Goal: Transaction & Acquisition: Purchase product/service

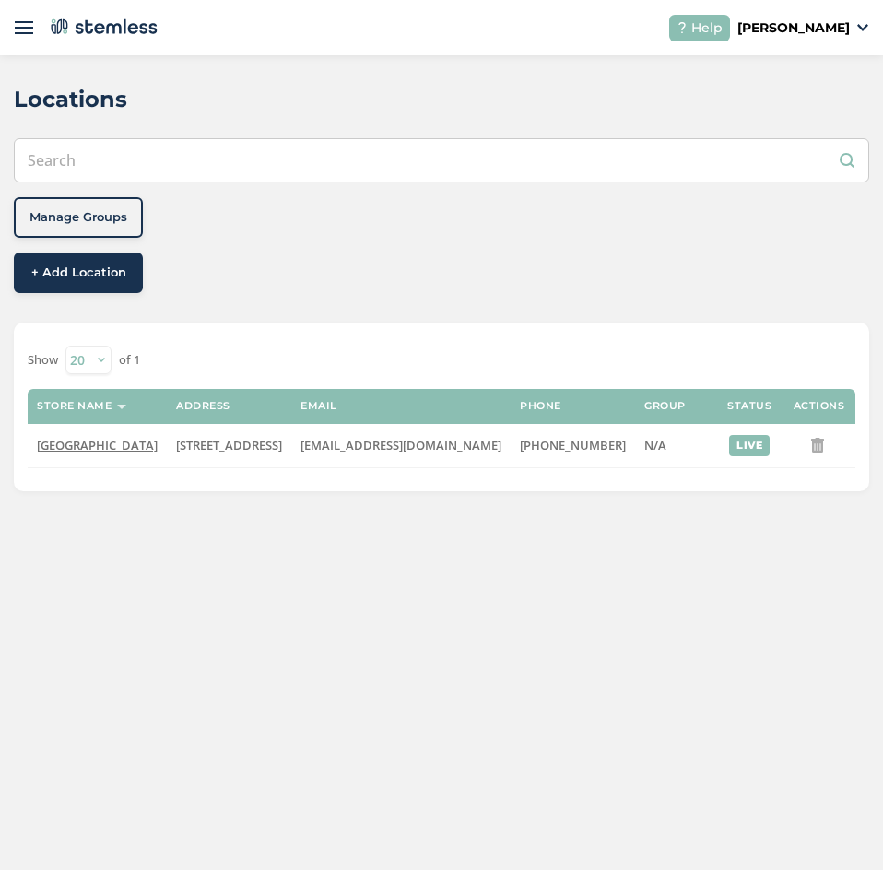
click at [34, 38] on header "Help VENDOR [PERSON_NAME]" at bounding box center [441, 27] width 883 height 55
click at [29, 33] on img at bounding box center [24, 27] width 18 height 18
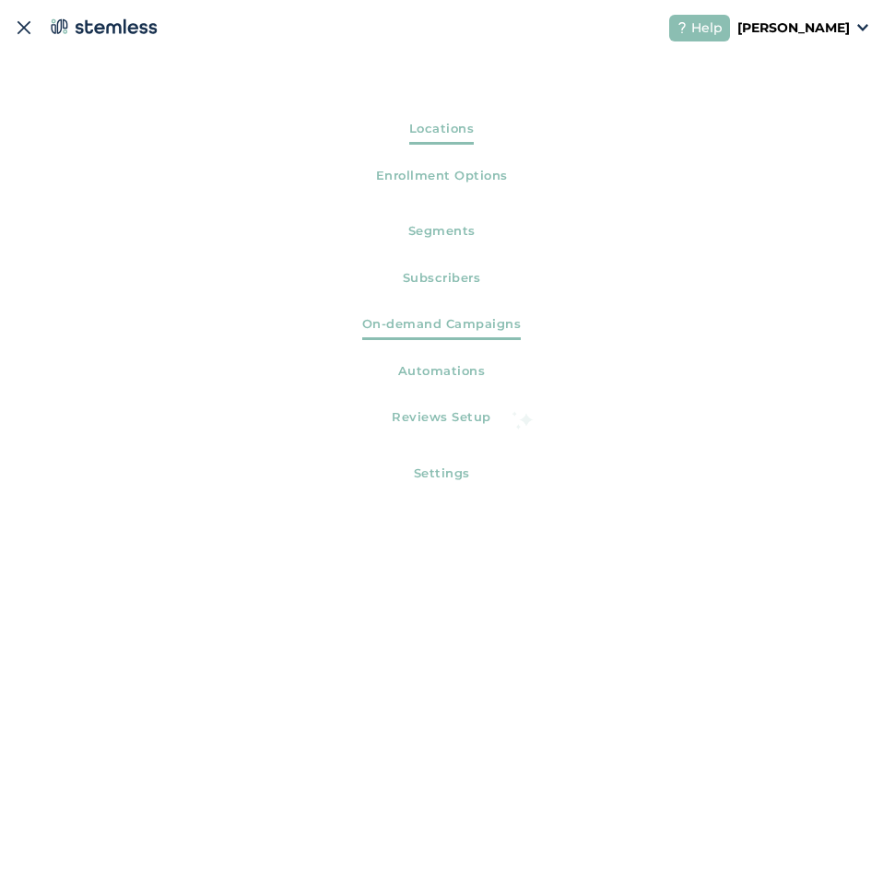
click at [449, 332] on span "On-demand Campaigns" at bounding box center [442, 327] width 160 height 25
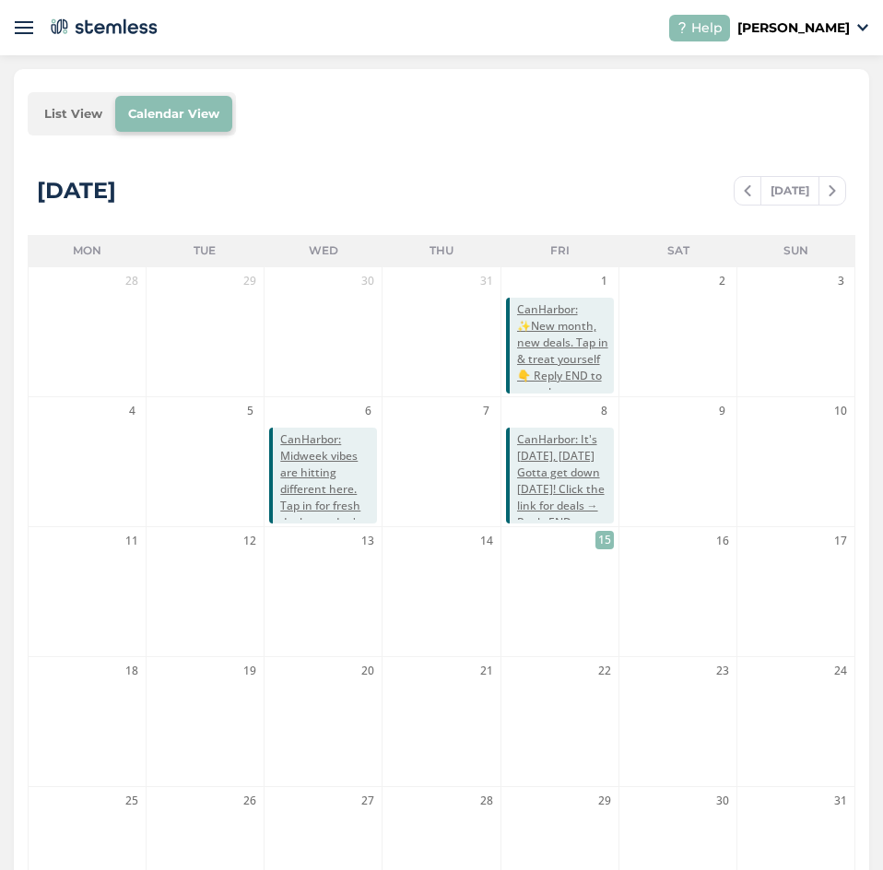
scroll to position [461, 0]
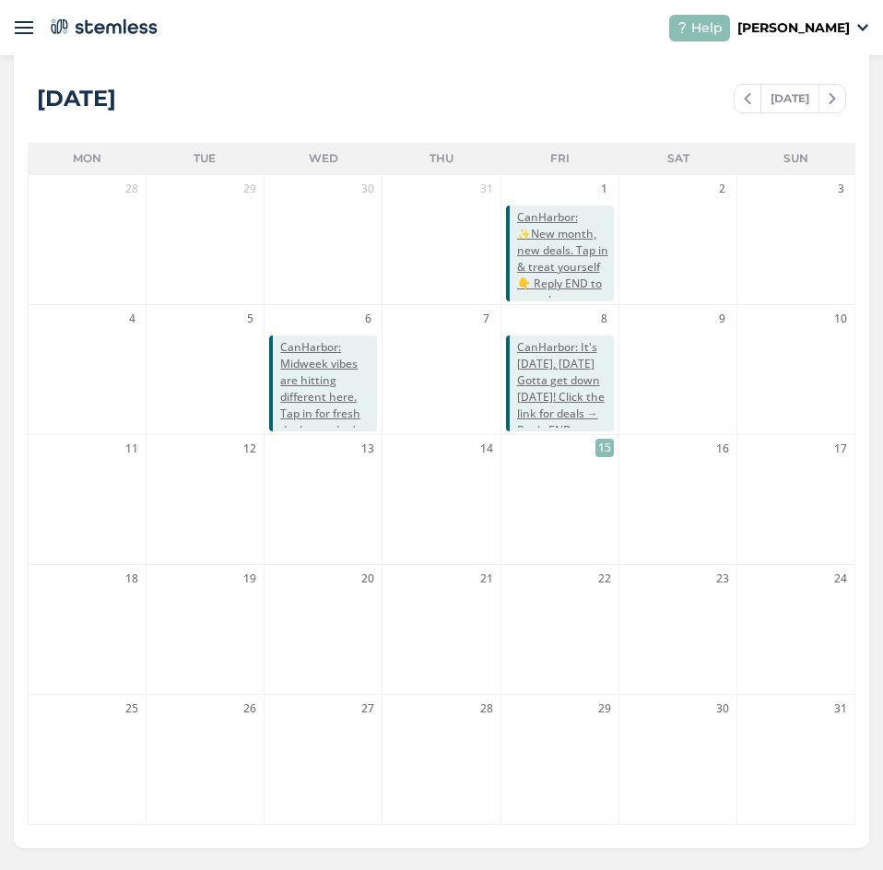
click at [562, 511] on li "15" at bounding box center [560, 499] width 117 height 129
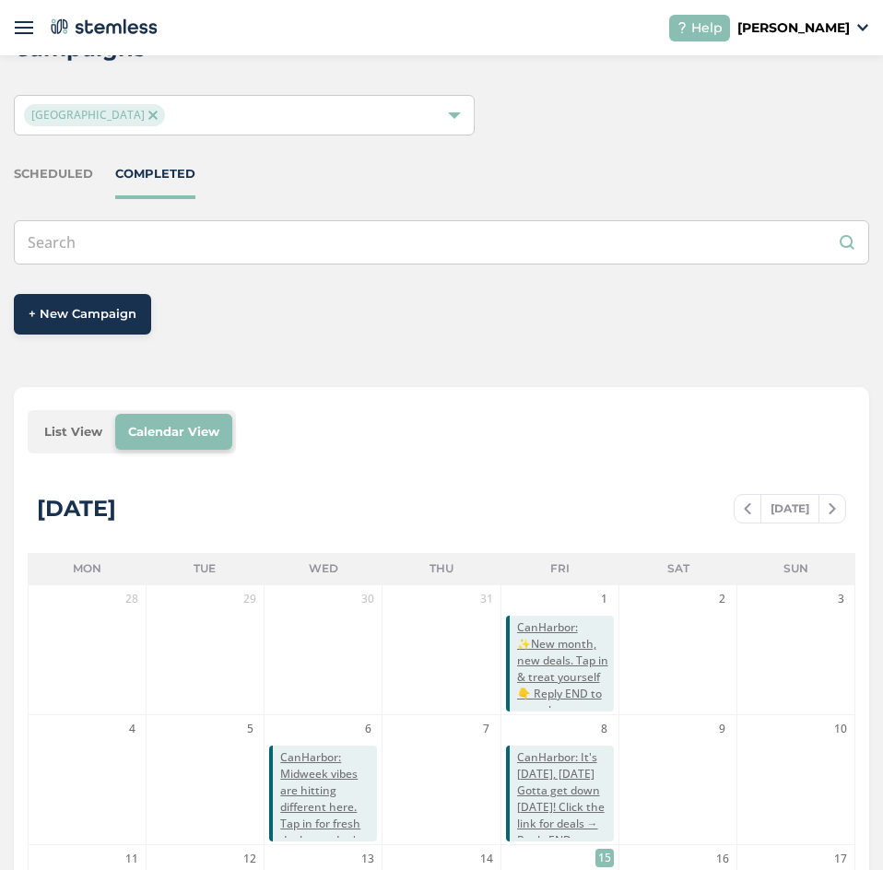
scroll to position [0, 0]
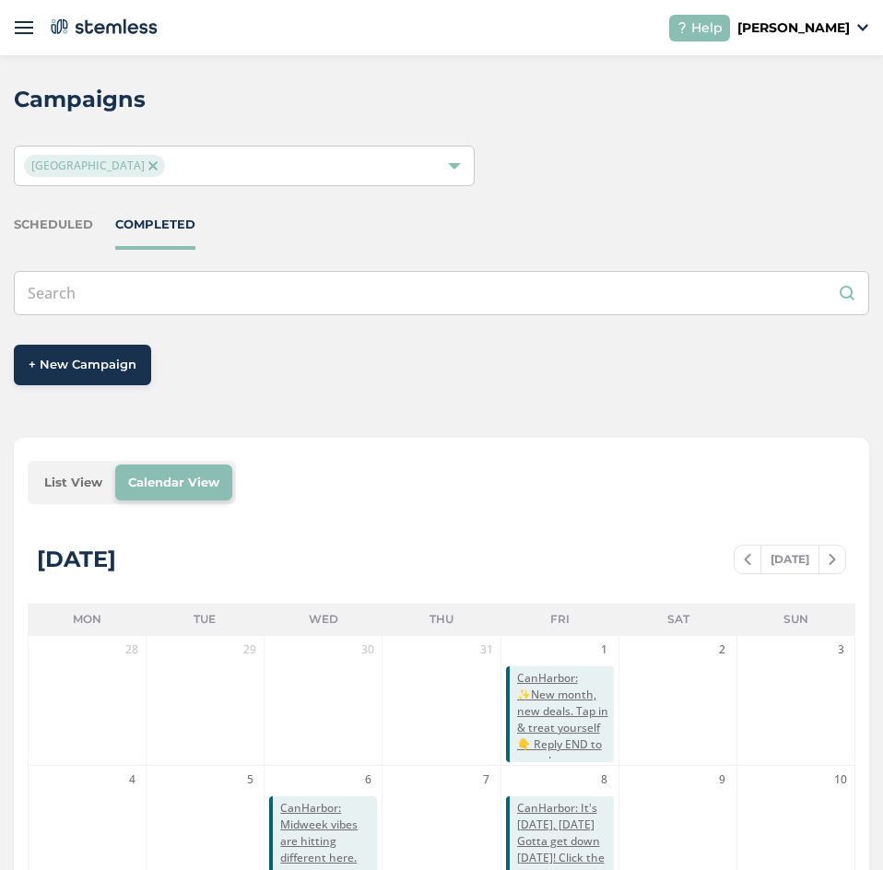
click at [116, 360] on span "+ New Campaign" at bounding box center [83, 365] width 108 height 18
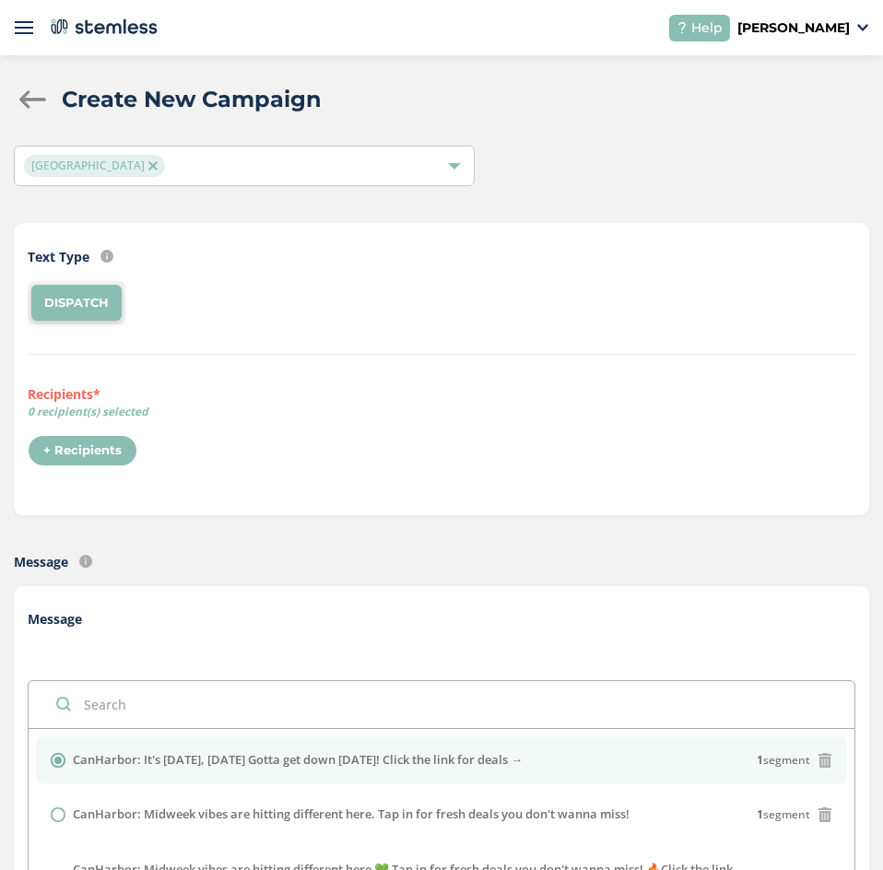
click at [115, 455] on div "+ Recipients" at bounding box center [83, 450] width 110 height 31
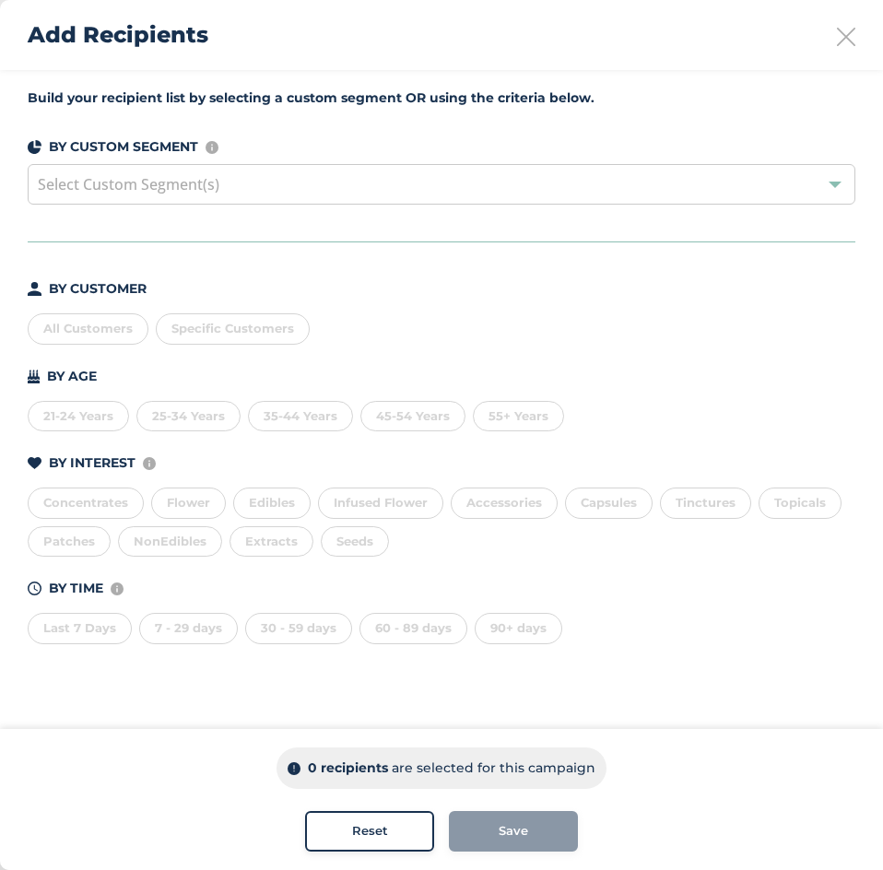
click at [312, 192] on div "Select Custom Segment(s)" at bounding box center [442, 184] width 828 height 41
click at [135, 332] on div "All Customers" at bounding box center [88, 329] width 121 height 31
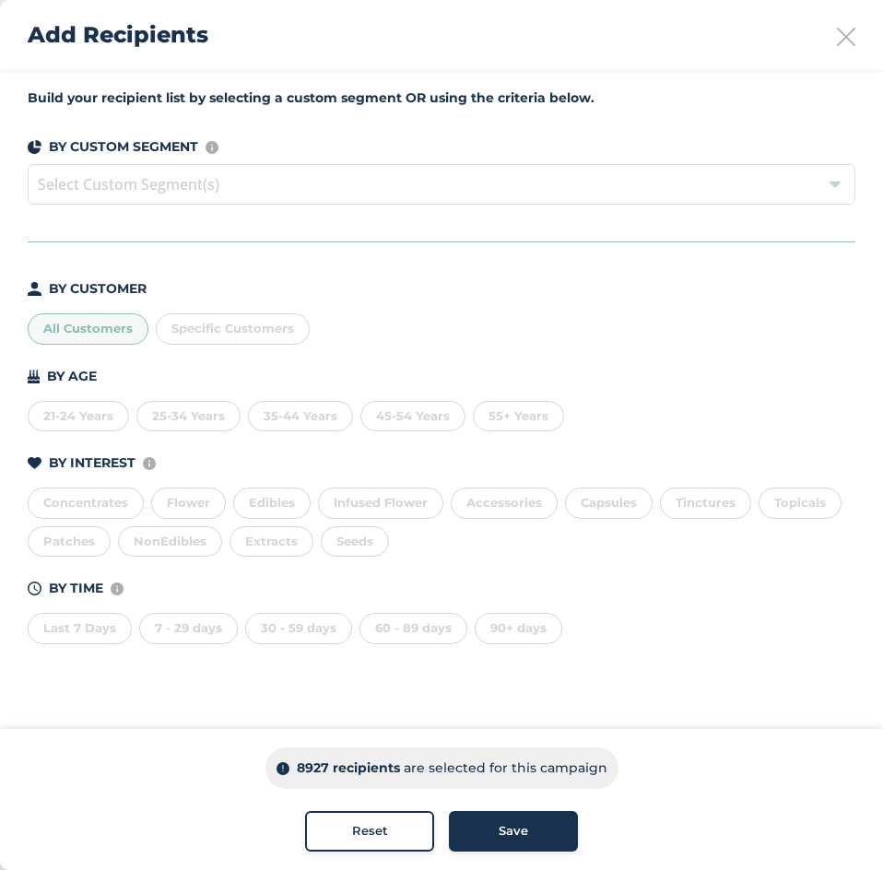
click at [511, 829] on span "Save" at bounding box center [514, 832] width 30 height 18
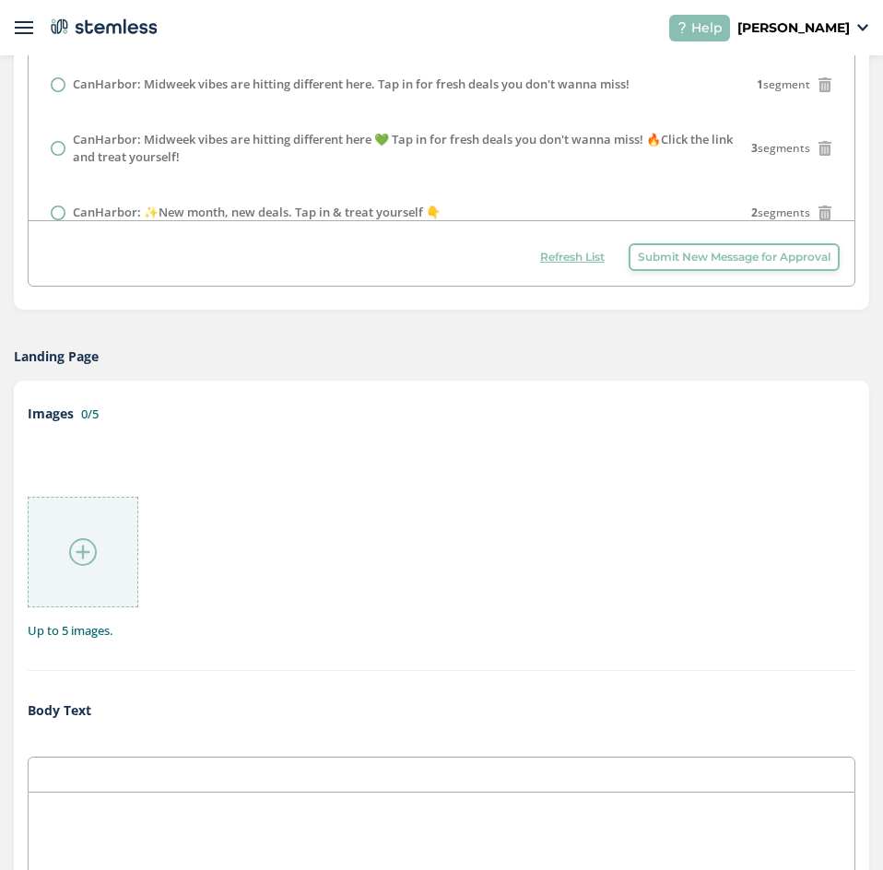
scroll to position [738, 0]
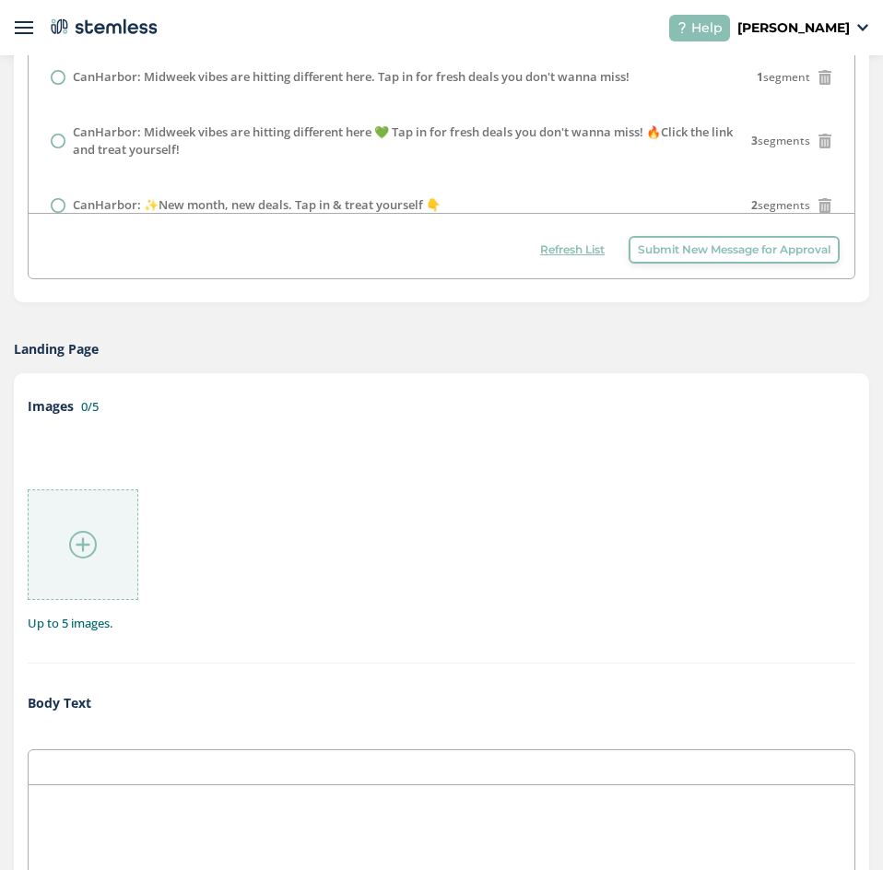
click at [82, 552] on img at bounding box center [83, 545] width 28 height 28
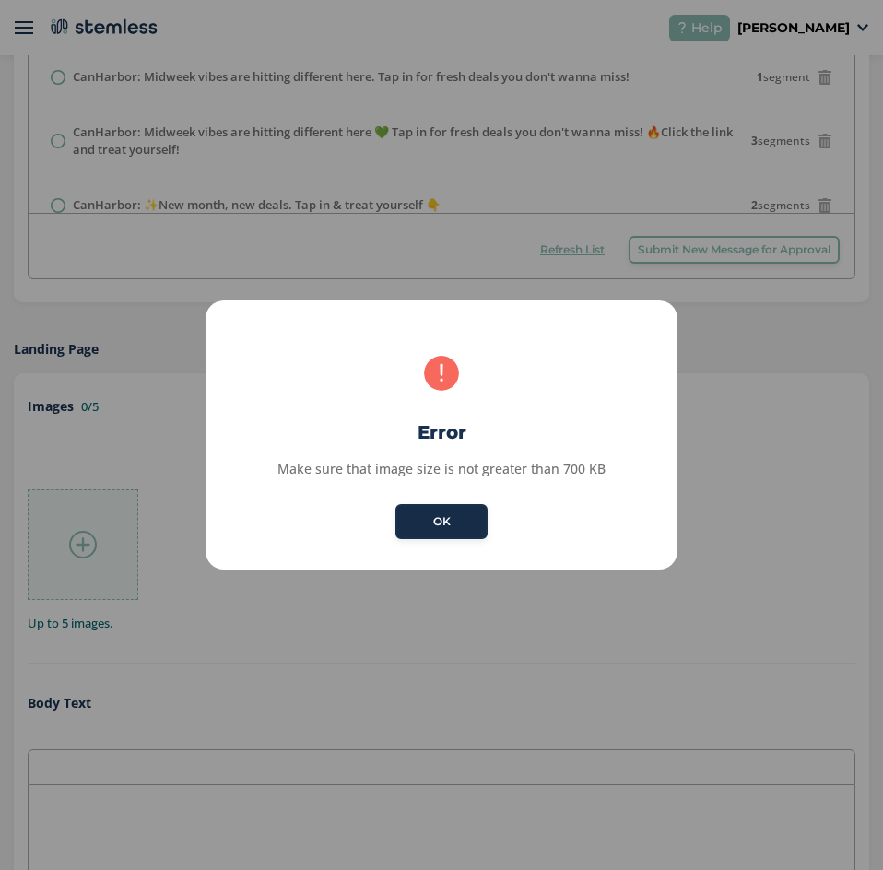
click at [452, 527] on button "OK" at bounding box center [442, 521] width 92 height 35
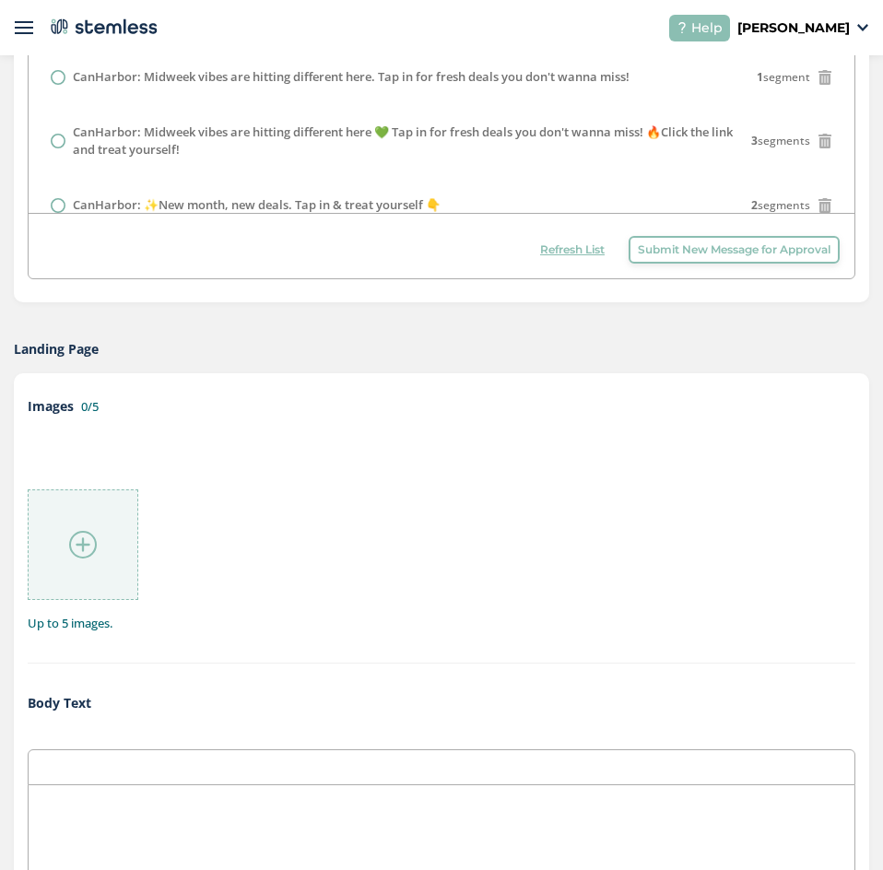
click at [78, 549] on img at bounding box center [83, 545] width 28 height 28
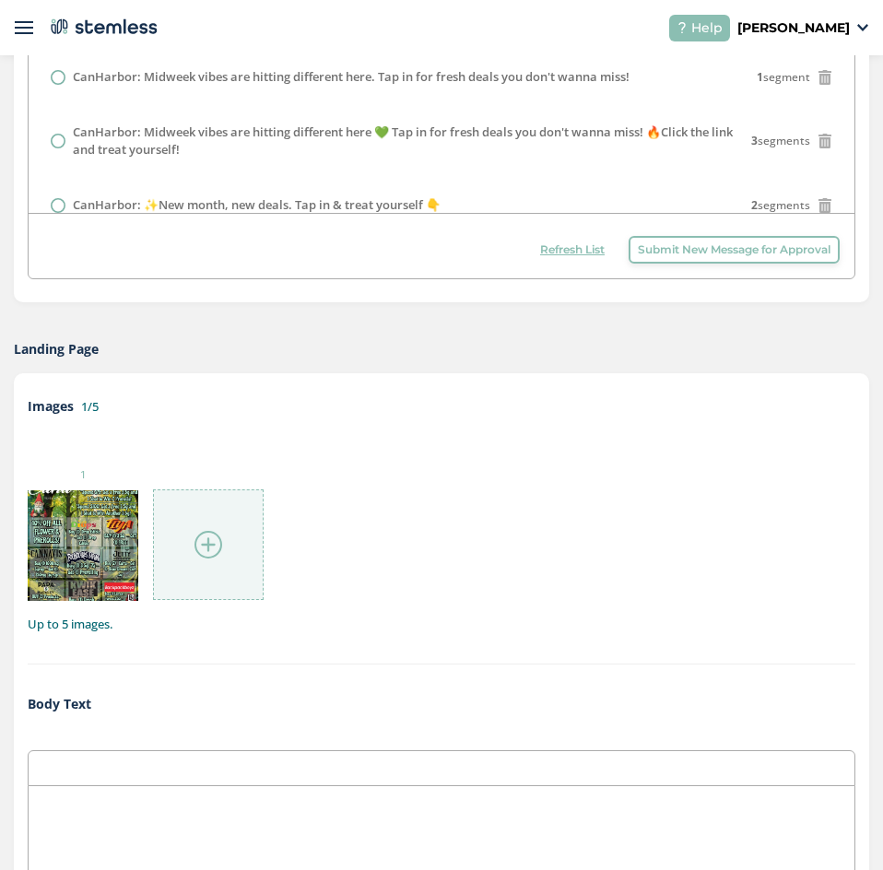
click at [211, 540] on img at bounding box center [209, 545] width 28 height 28
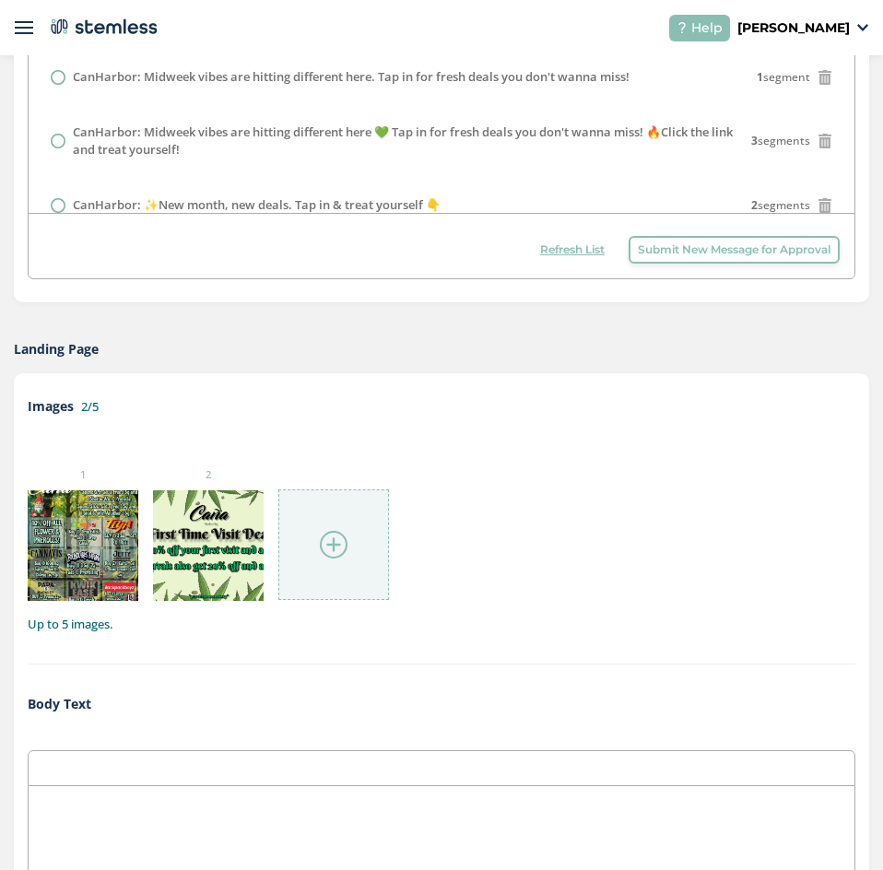
click at [330, 548] on img at bounding box center [334, 545] width 28 height 28
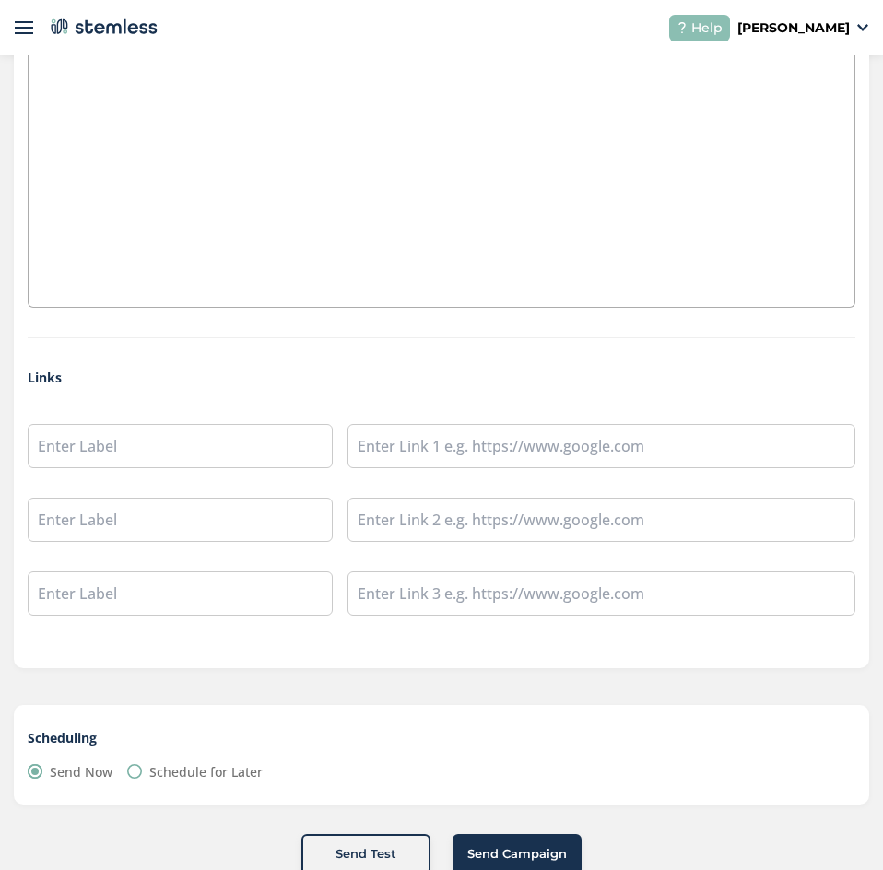
scroll to position [1617, 0]
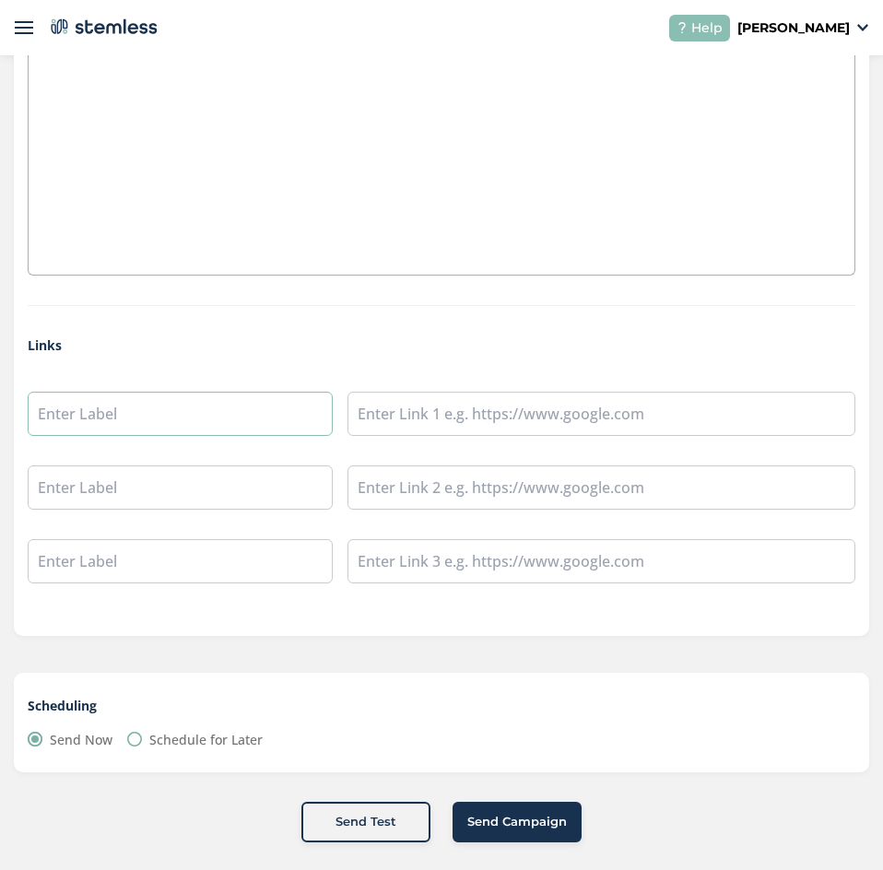
click at [148, 406] on input "text" at bounding box center [180, 414] width 305 height 44
type input "Our Menu"
click at [396, 419] on input "text" at bounding box center [602, 414] width 508 height 44
type input "[URL][DOMAIN_NAME]"
click at [112, 491] on input "text" at bounding box center [180, 488] width 305 height 44
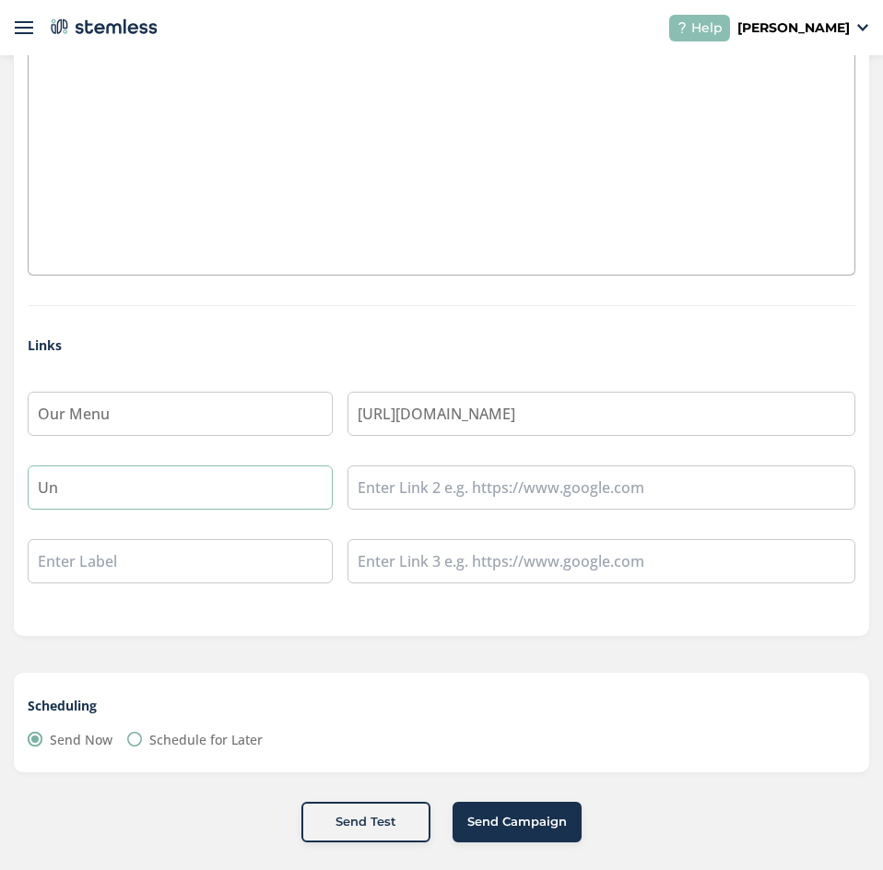
type input "U"
type input "i"
type input "Instagram"
paste input "[URL][DOMAIN_NAME]"
type input "[URL][DOMAIN_NAME]"
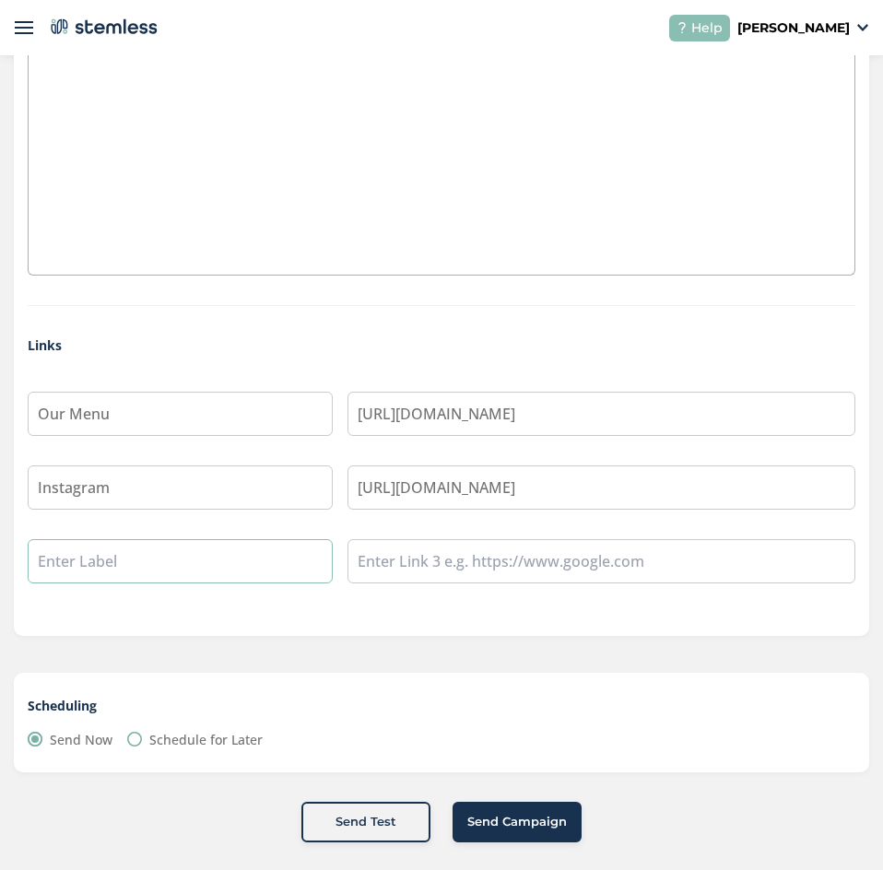
click at [209, 560] on input "text" at bounding box center [180, 561] width 305 height 44
type input "TikTok"
paste input "[URL][DOMAIN_NAME][DOMAIN_NAME]"
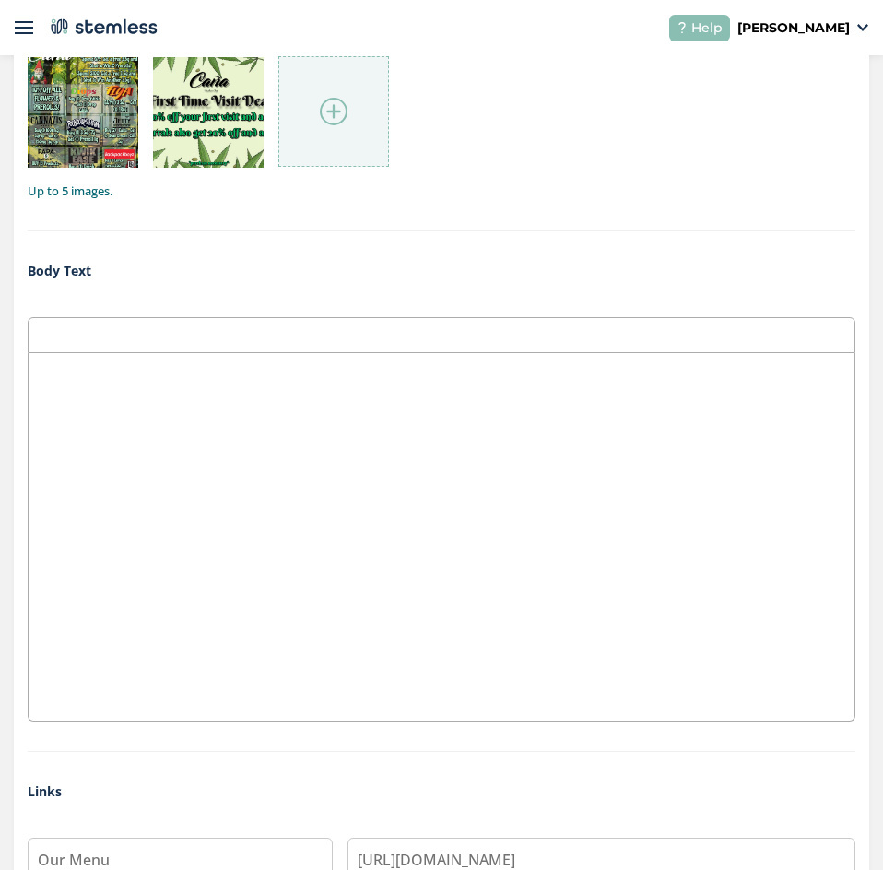
scroll to position [1064, 0]
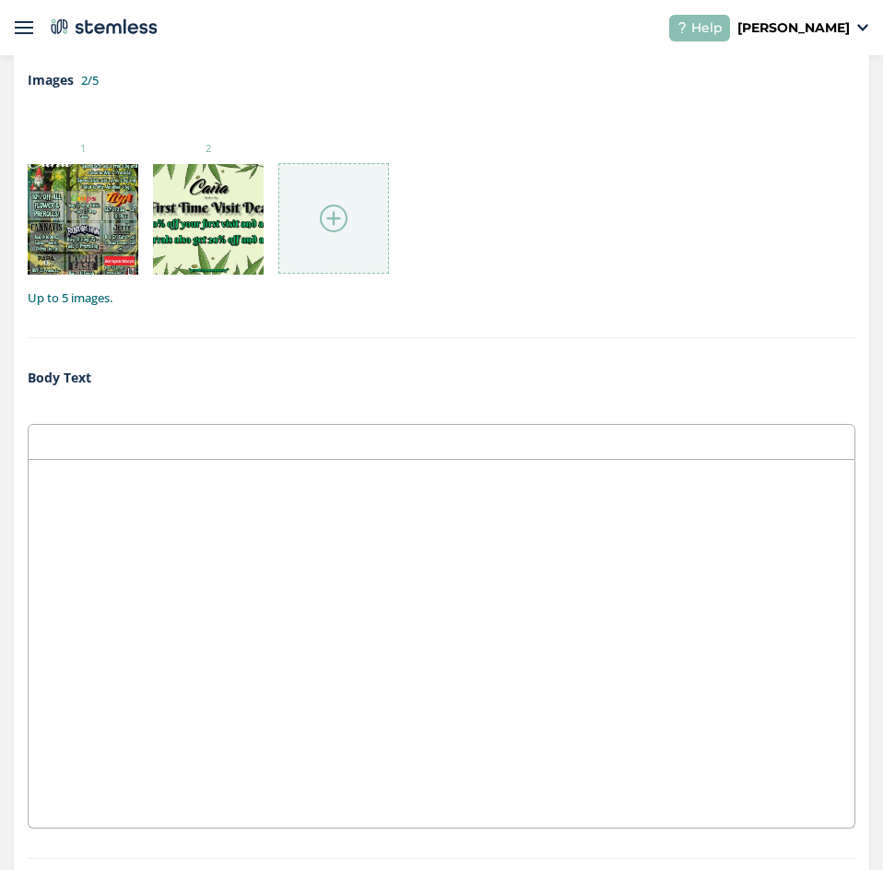
type input "[URL][DOMAIN_NAME][DOMAIN_NAME]"
click at [533, 628] on div at bounding box center [442, 644] width 826 height 368
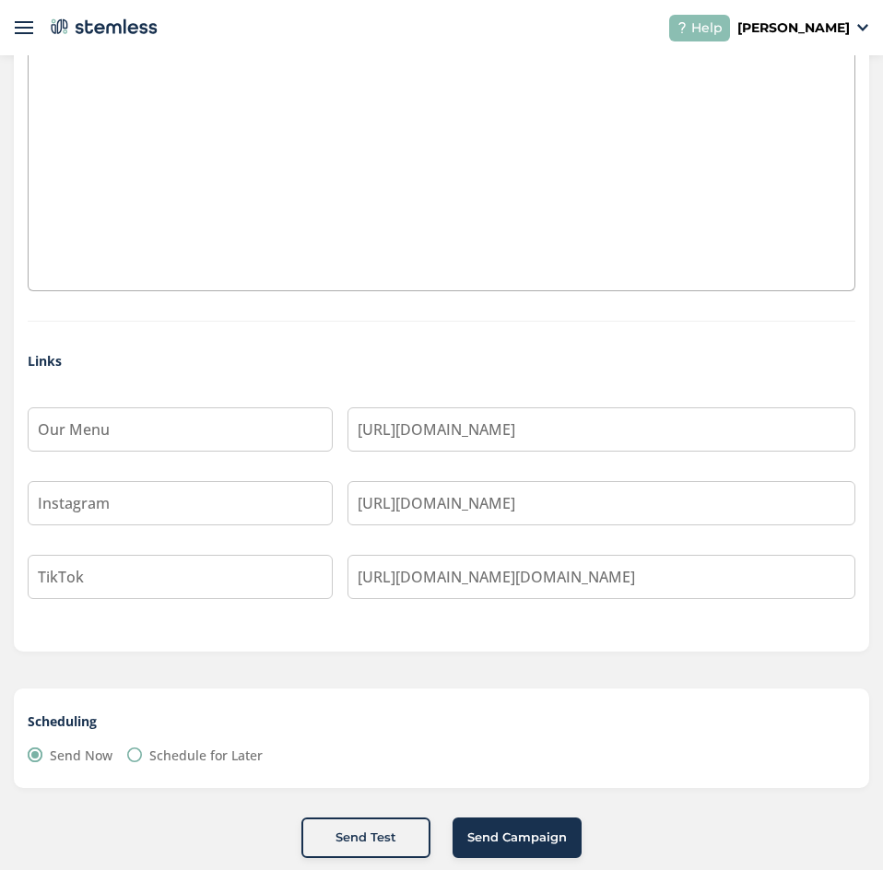
scroll to position [1617, 0]
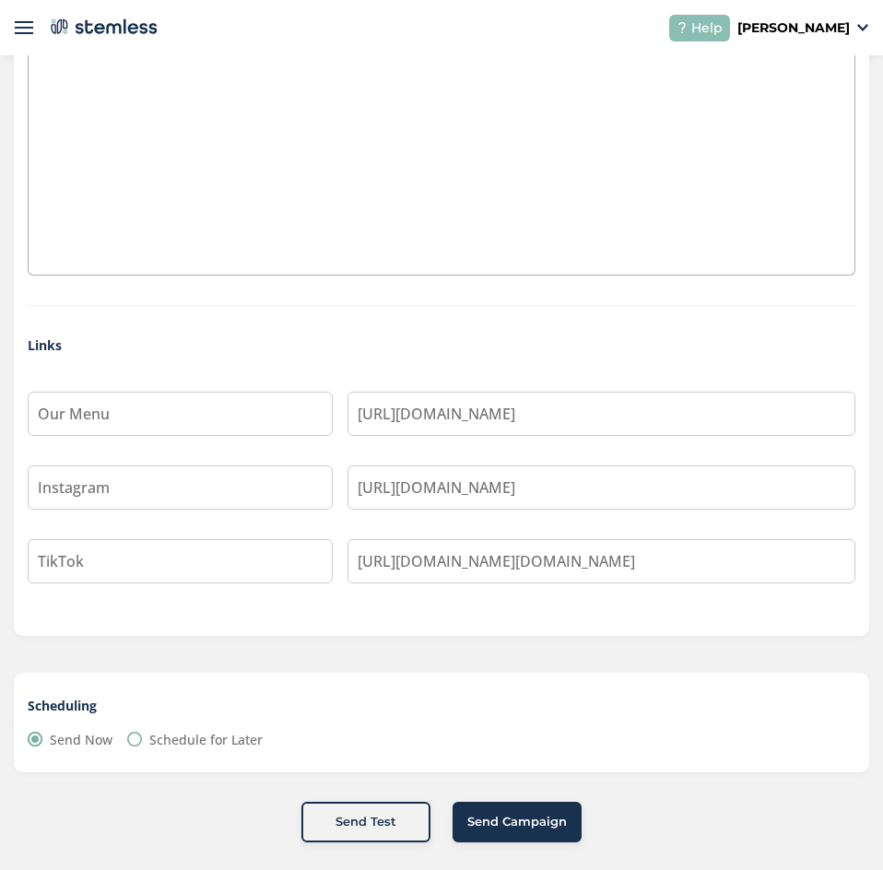
click at [515, 824] on span "Send Campaign" at bounding box center [518, 822] width 100 height 18
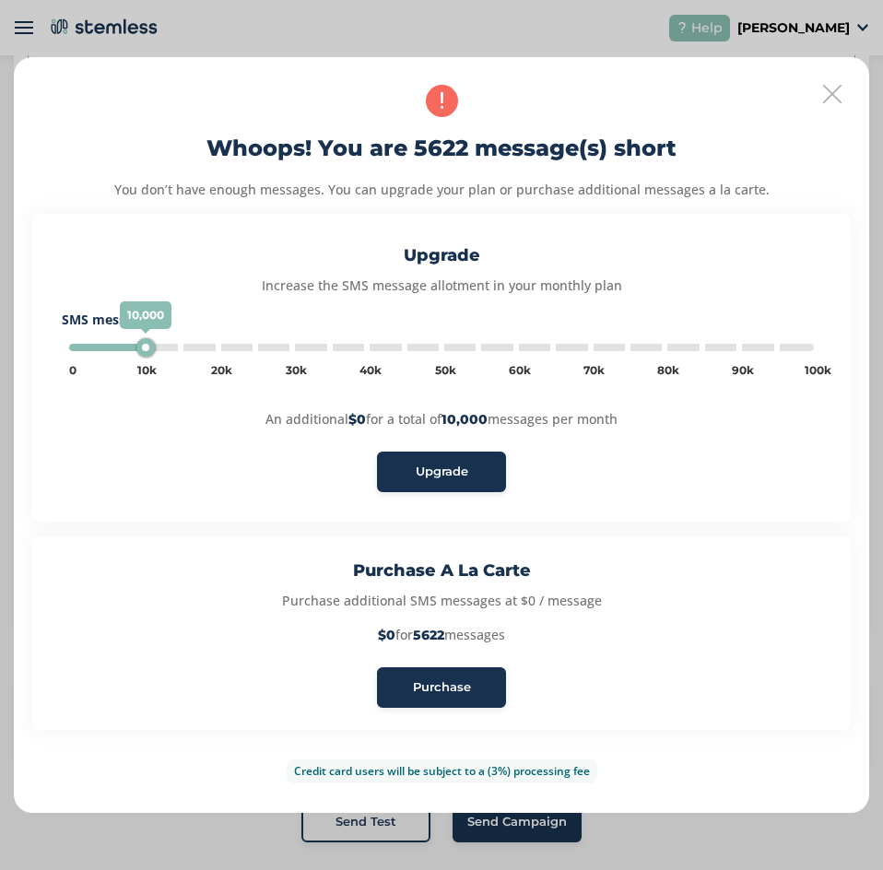
type input "45000"
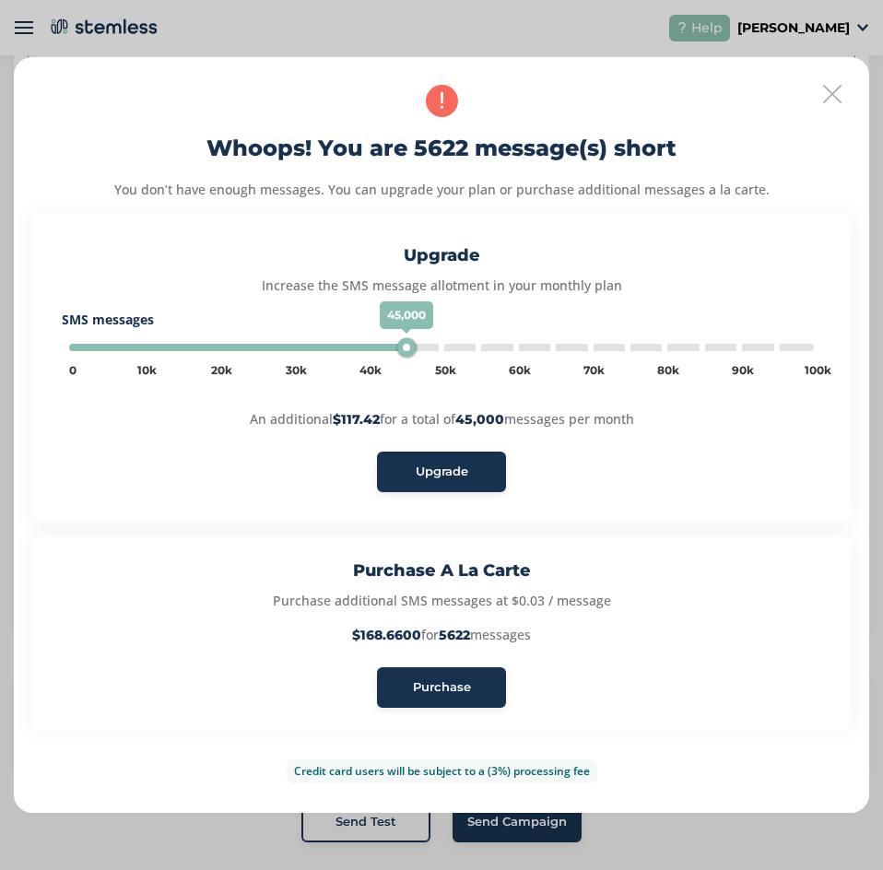
click at [471, 693] on div "Purchase" at bounding box center [442, 688] width 100 height 18
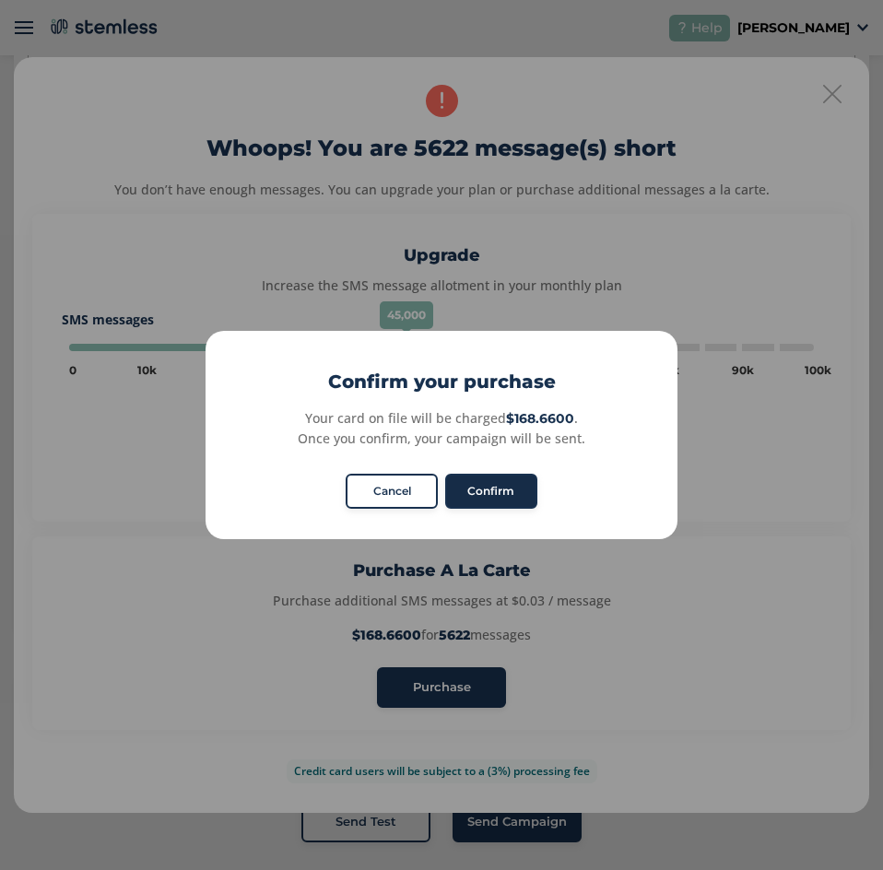
click at [513, 490] on button "Confirm" at bounding box center [491, 491] width 92 height 35
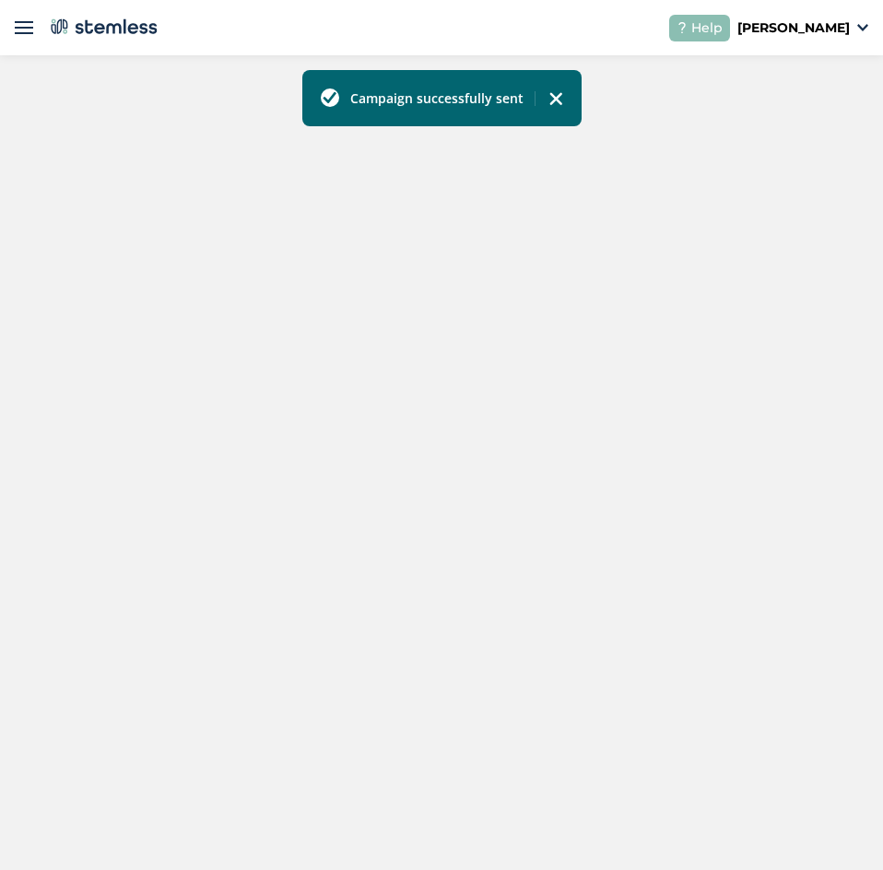
scroll to position [476, 0]
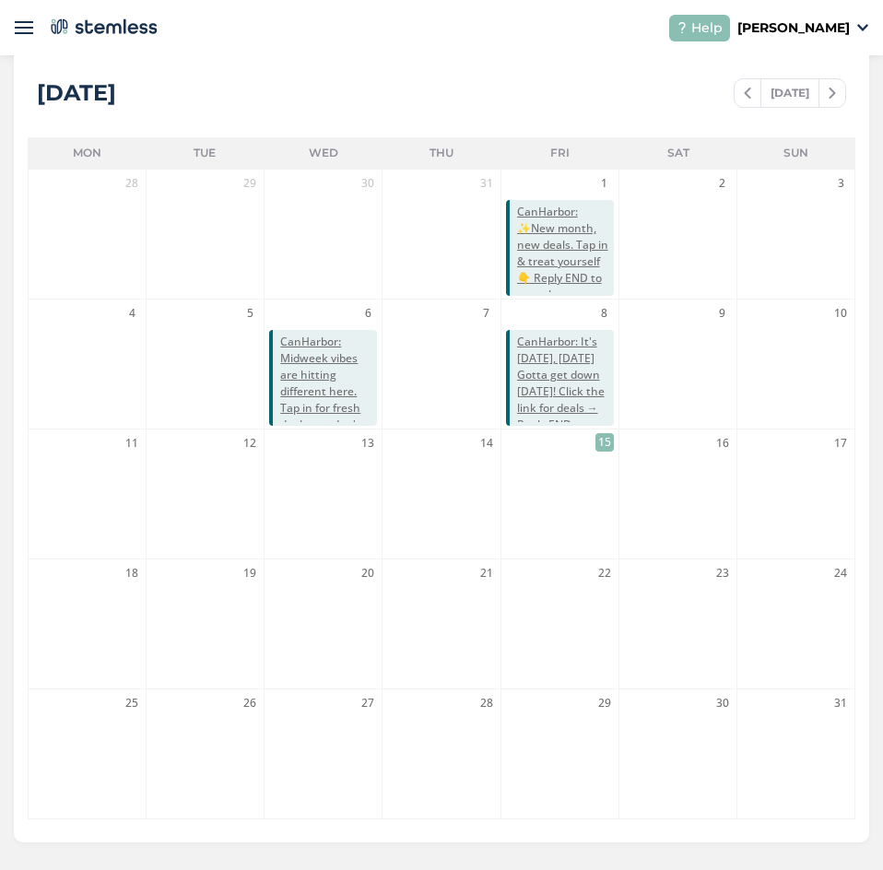
click at [566, 522] on li "15" at bounding box center [560, 494] width 117 height 129
click at [26, 26] on img at bounding box center [24, 27] width 18 height 18
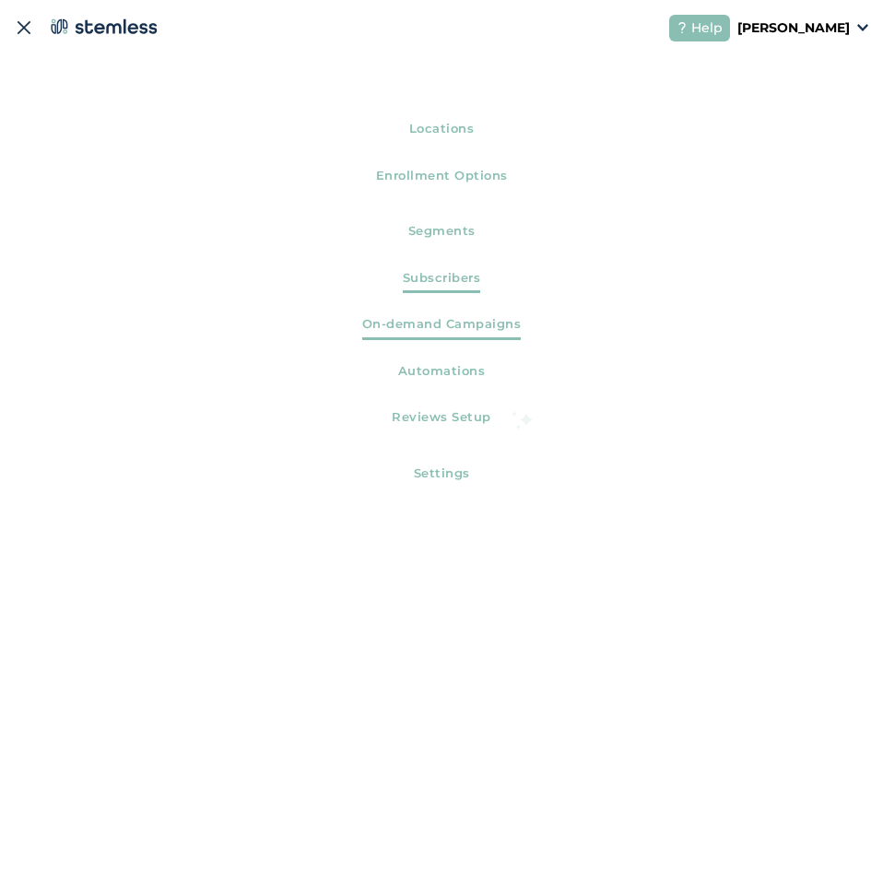
click at [432, 293] on link "Subscribers" at bounding box center [441, 281] width 883 height 47
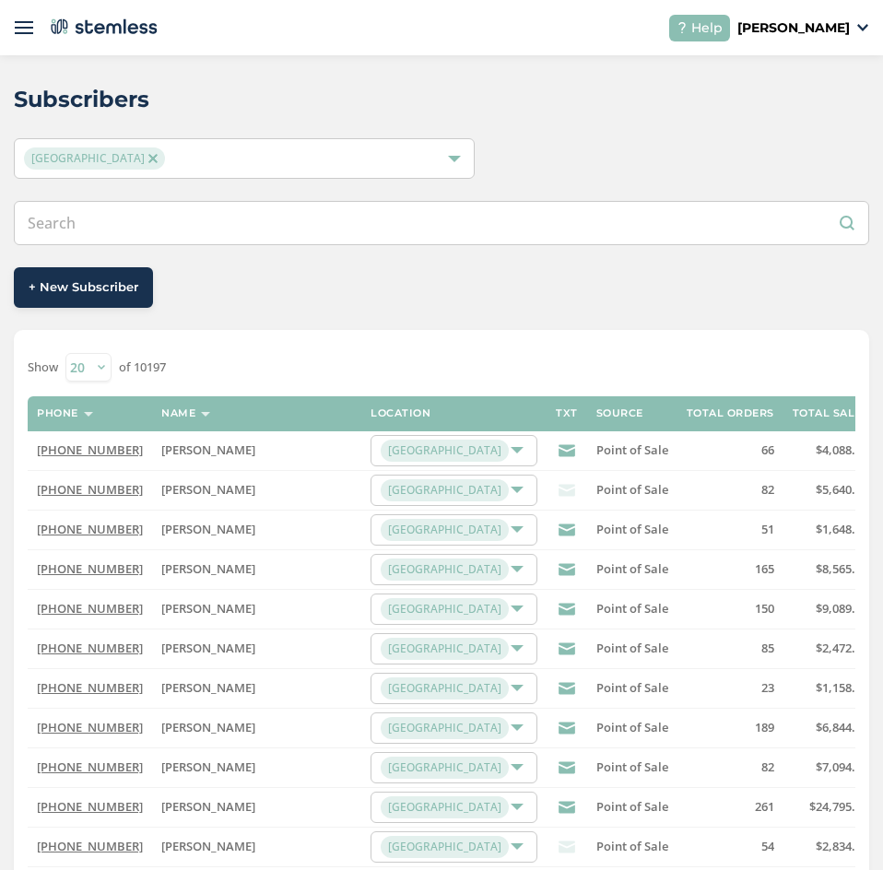
click at [38, 30] on header "Help VENDOR [PERSON_NAME]" at bounding box center [441, 27] width 883 height 55
click at [34, 32] on header "Help VENDOR [PERSON_NAME]" at bounding box center [441, 27] width 883 height 55
click at [27, 33] on img at bounding box center [24, 27] width 18 height 18
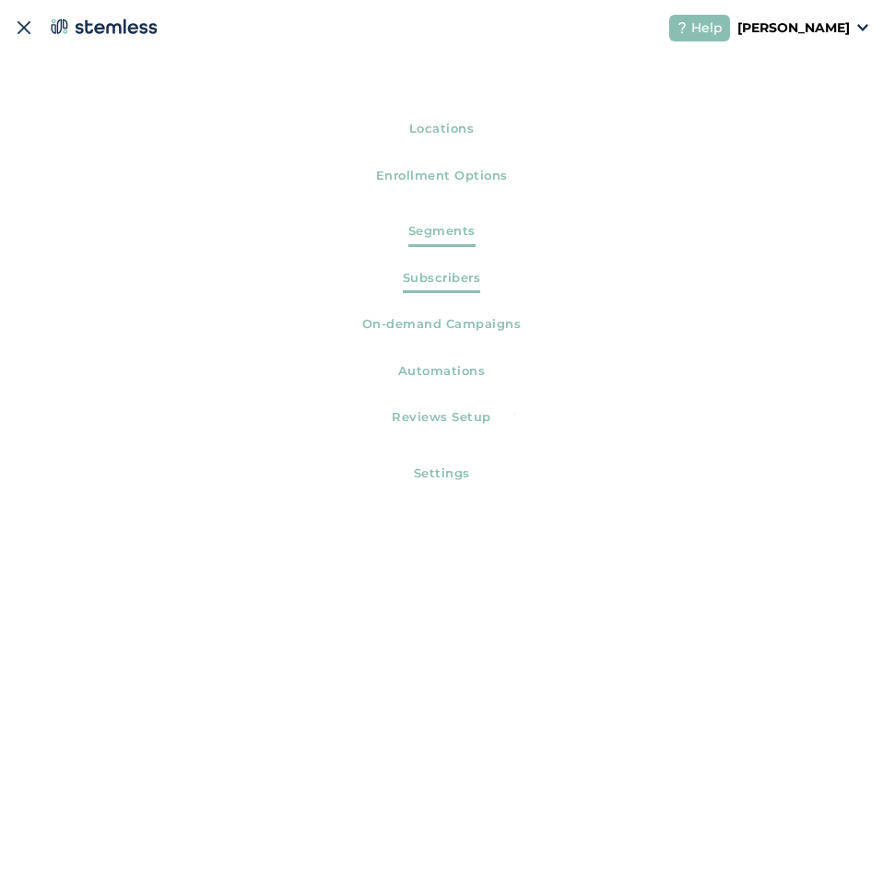
click at [462, 235] on span "Segments" at bounding box center [442, 234] width 67 height 25
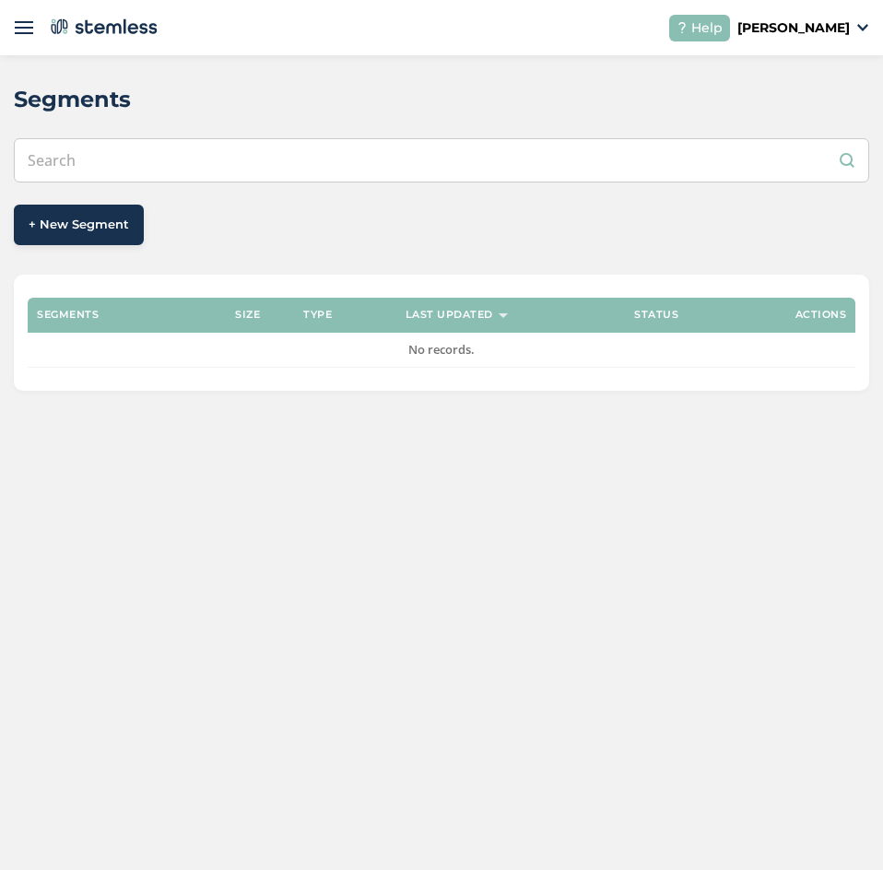
click at [36, 33] on header "Help VENDOR [PERSON_NAME]" at bounding box center [441, 27] width 883 height 55
click at [18, 31] on img at bounding box center [24, 27] width 18 height 18
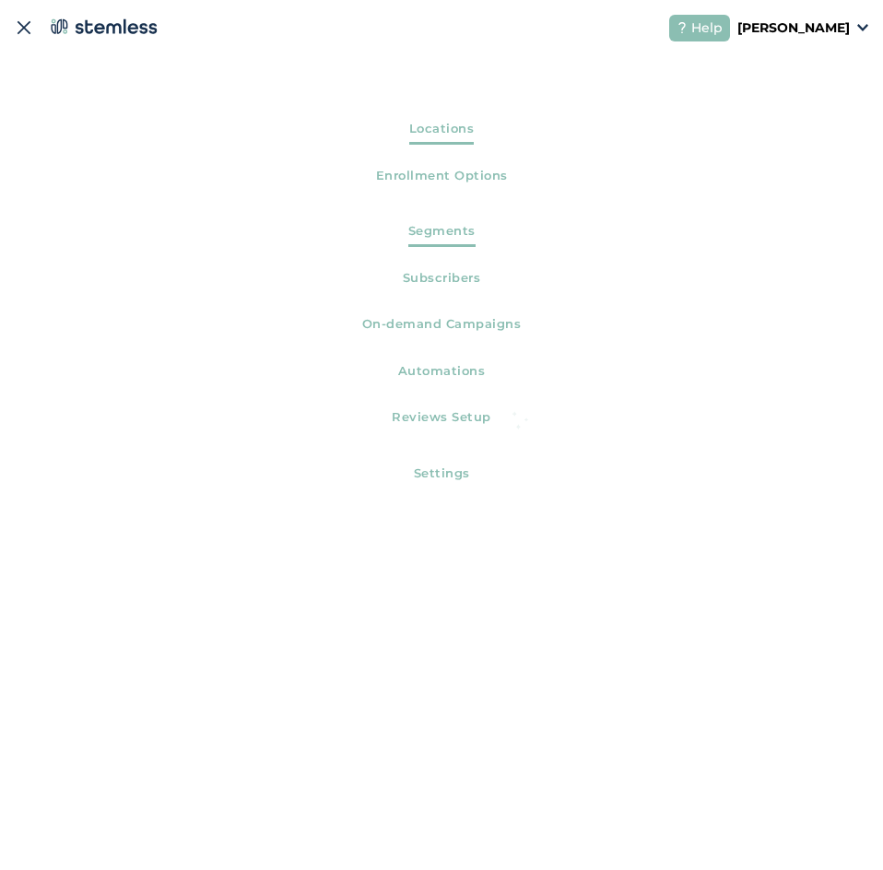
click at [407, 145] on link "Locations" at bounding box center [441, 132] width 883 height 47
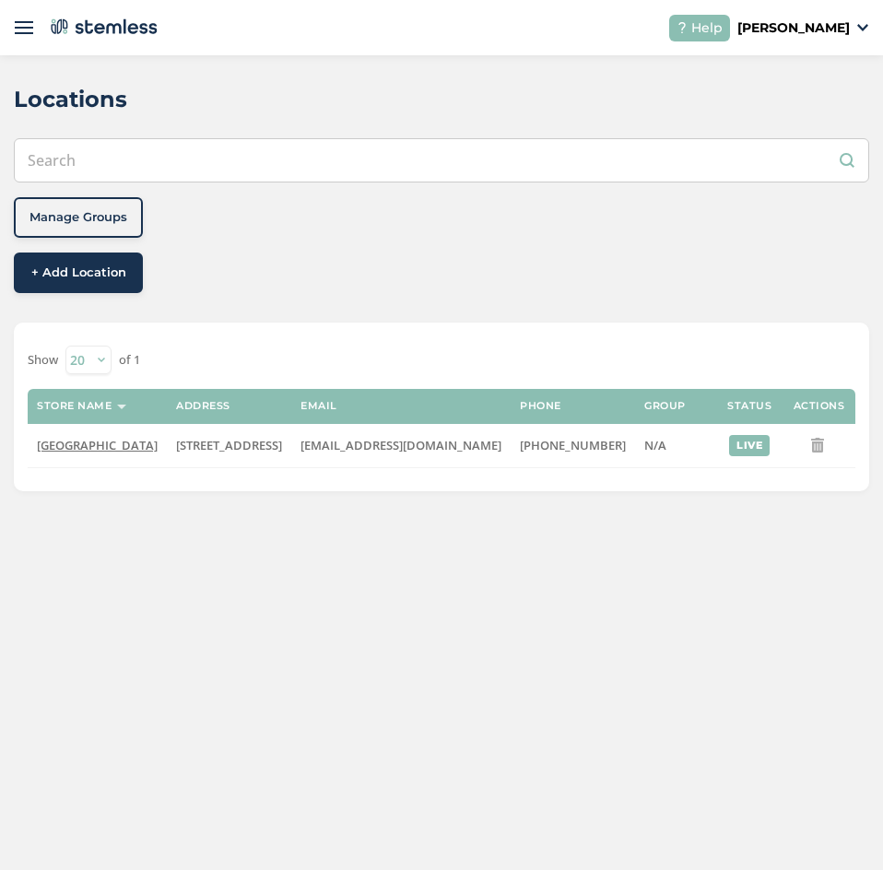
click at [30, 37] on header "Help VENDOR [PERSON_NAME]" at bounding box center [441, 27] width 883 height 55
click at [24, 25] on img at bounding box center [24, 27] width 18 height 18
